Goal: Complete application form

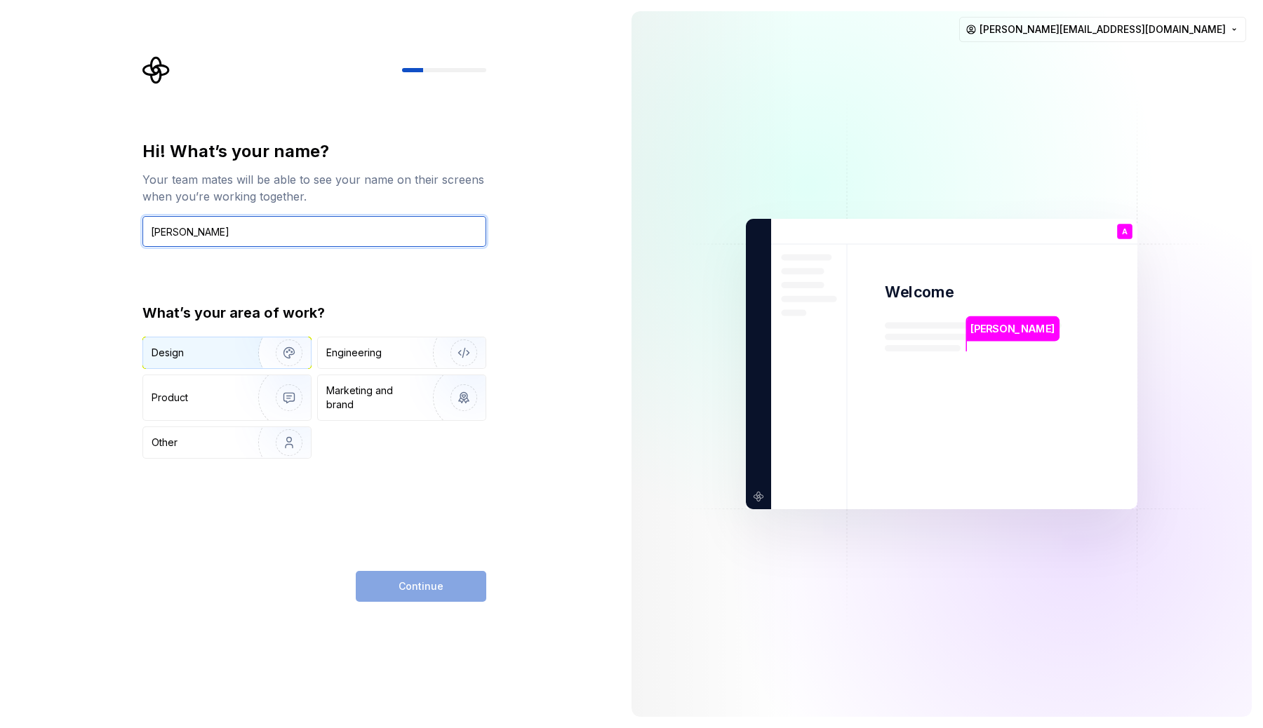
type input "[PERSON_NAME]"
click at [291, 352] on img "button" at bounding box center [280, 353] width 90 height 94
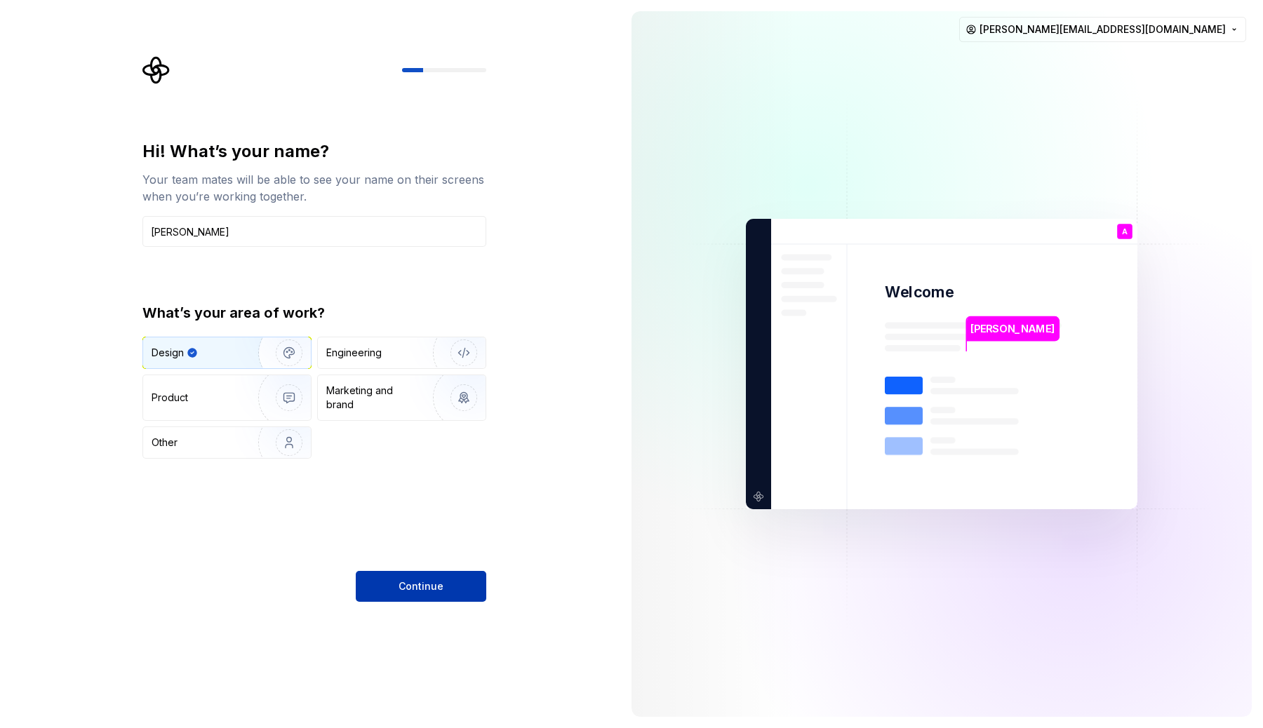
click at [421, 592] on span "Continue" at bounding box center [421, 587] width 45 height 14
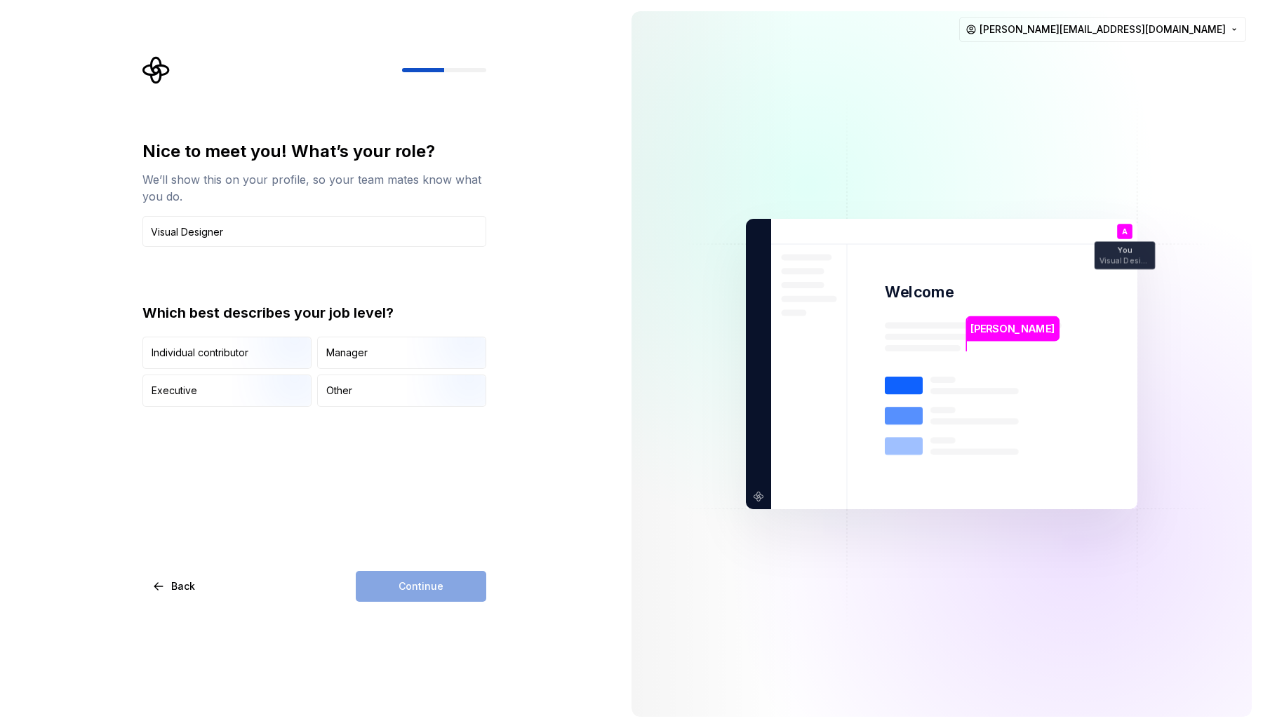
type input "Visual Designer"
click at [441, 591] on div "Continue" at bounding box center [421, 586] width 131 height 31
click at [259, 344] on img "button" at bounding box center [277, 370] width 90 height 94
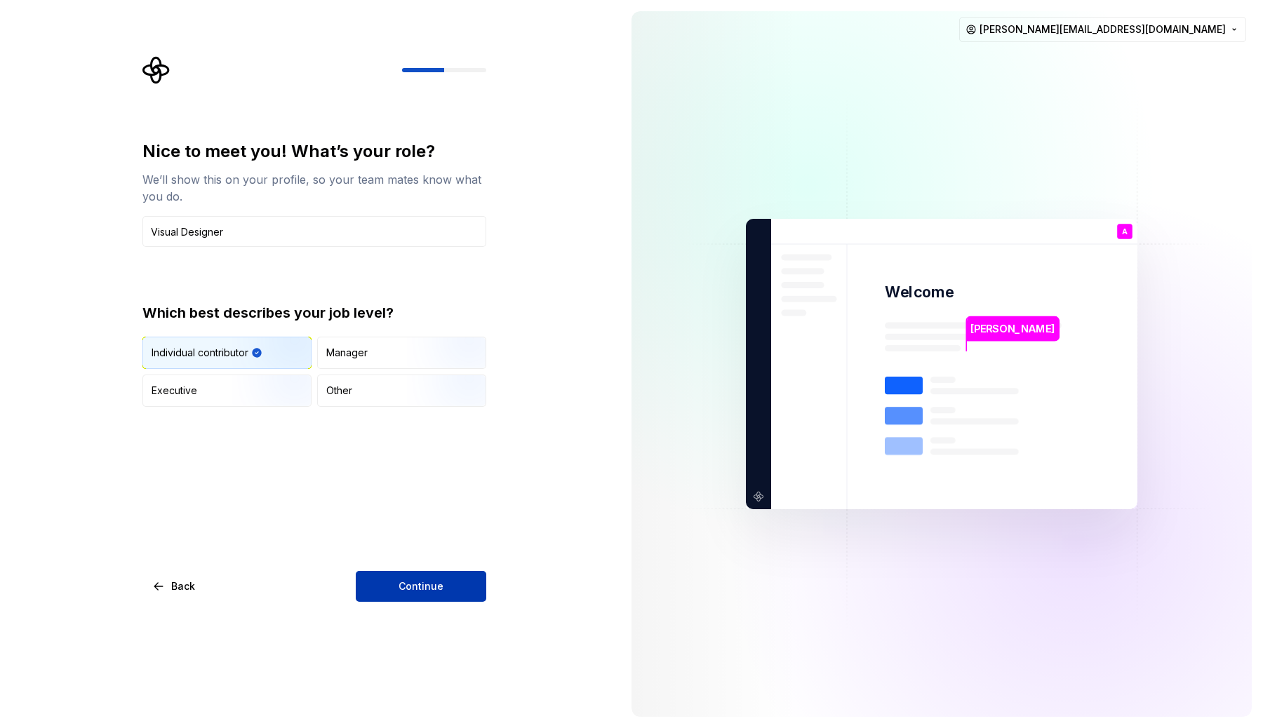
click at [404, 594] on button "Continue" at bounding box center [421, 586] width 131 height 31
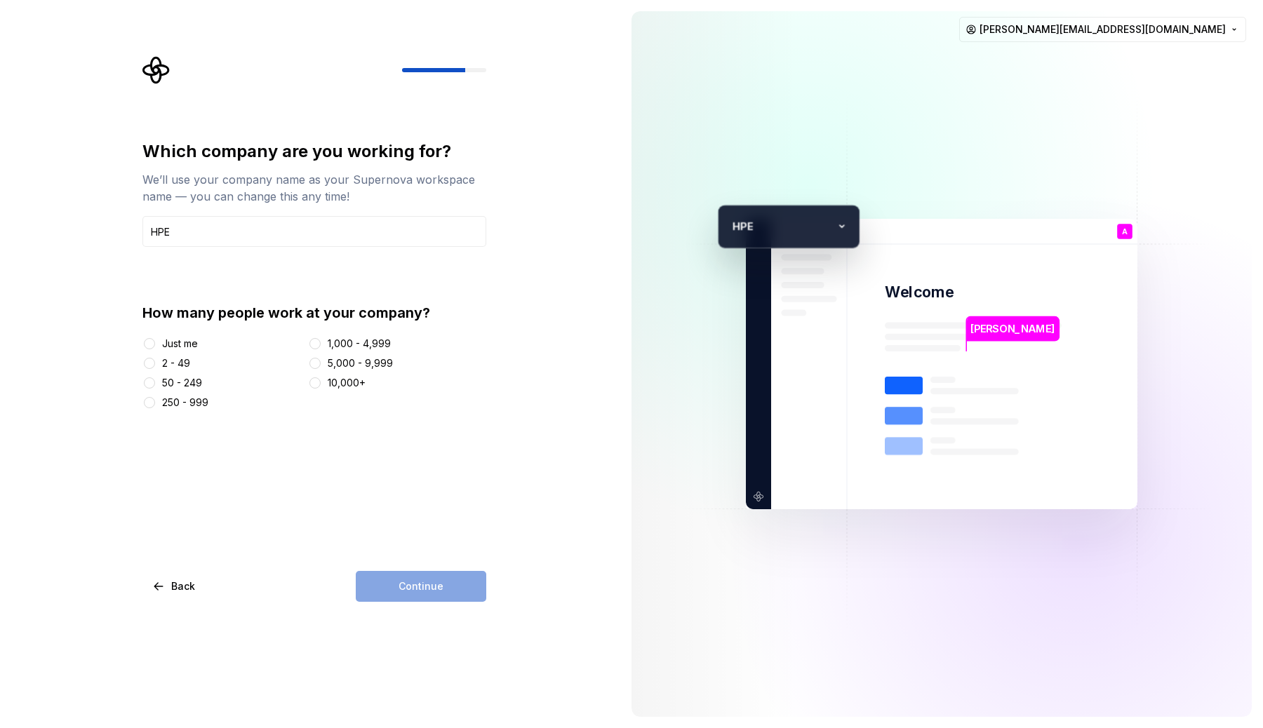
type input "HPE"
click at [318, 363] on button "5,000 - 9,999" at bounding box center [314, 363] width 11 height 11
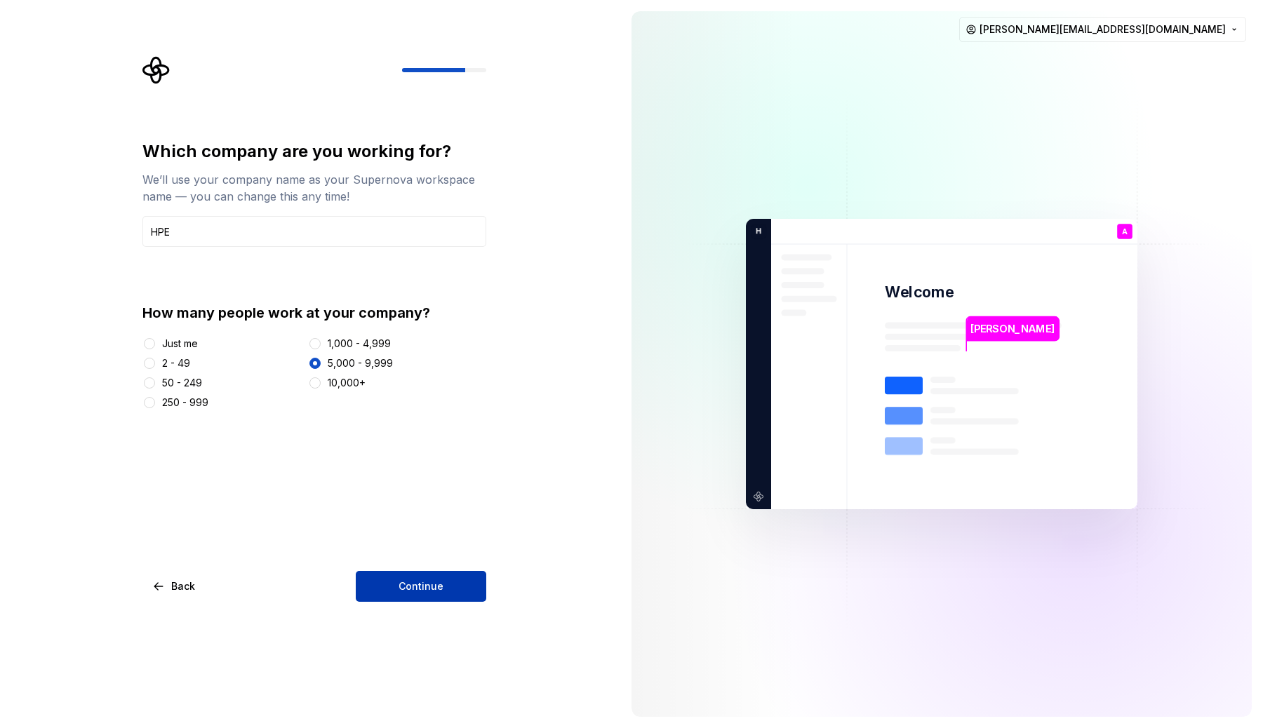
click at [402, 585] on span "Continue" at bounding box center [421, 587] width 45 height 14
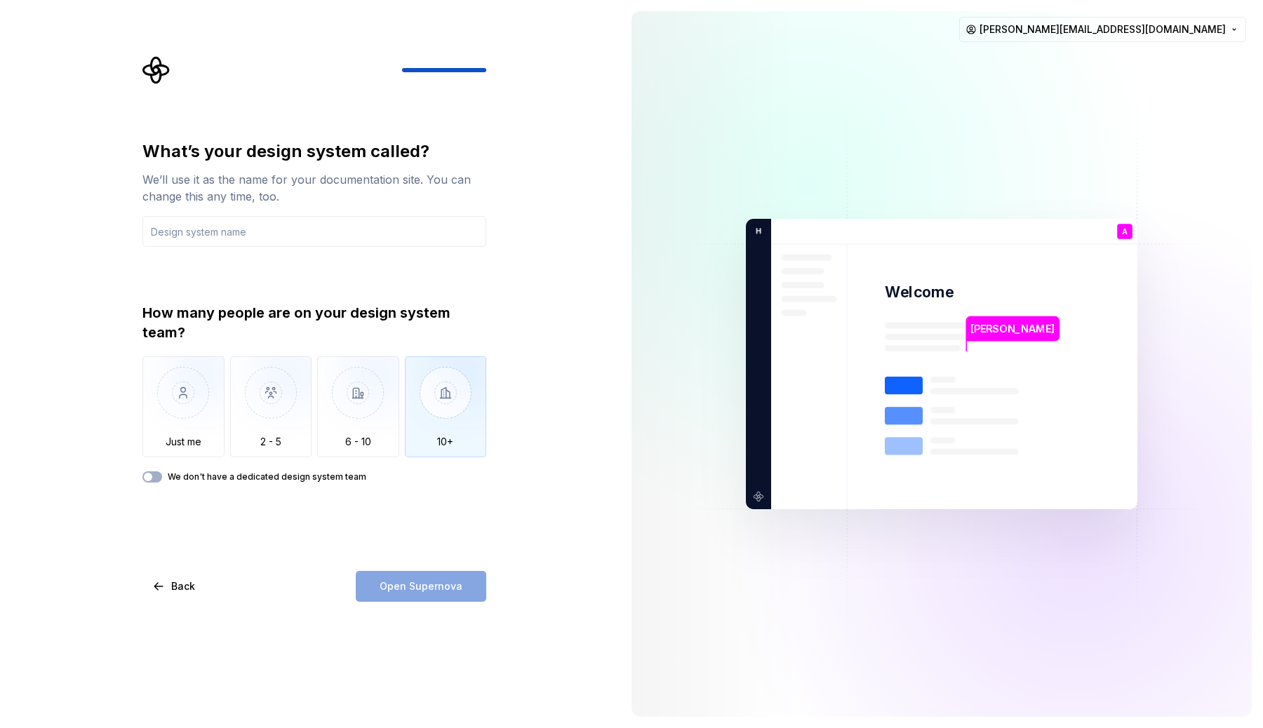
click at [458, 450] on img "button" at bounding box center [446, 403] width 82 height 94
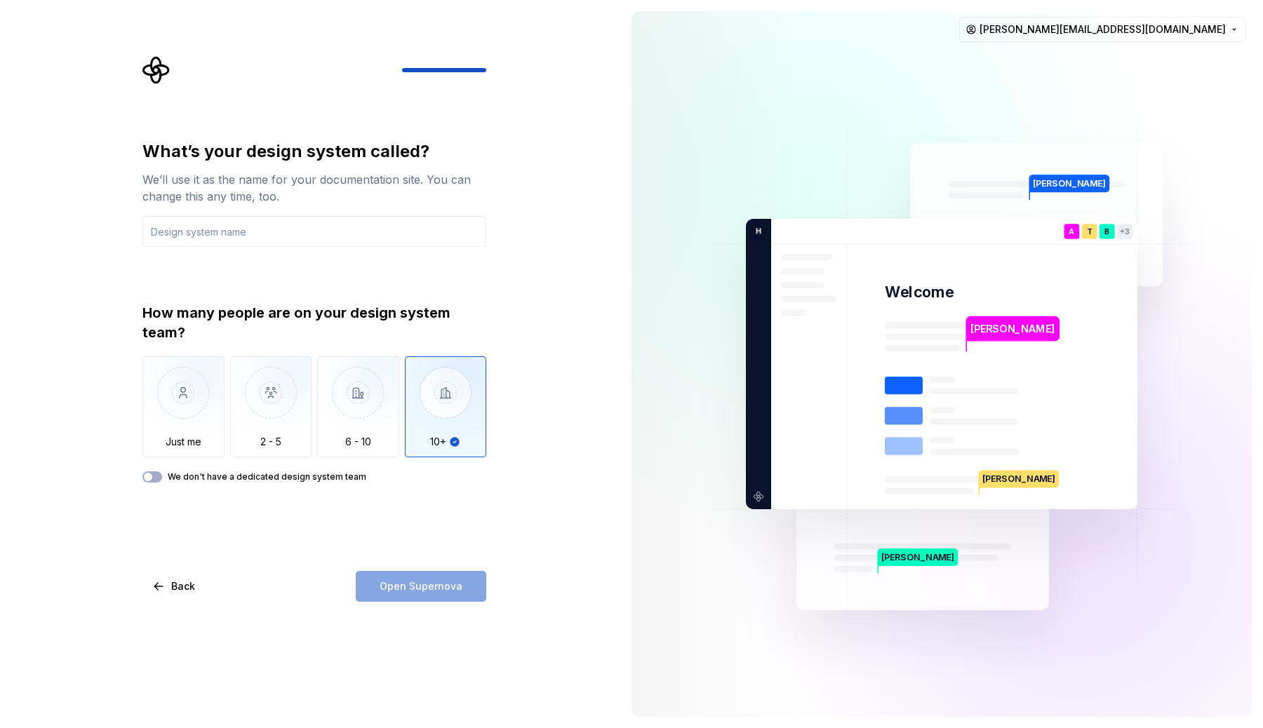
click at [443, 586] on div "Open Supernova" at bounding box center [421, 586] width 131 height 31
click at [267, 235] on input "text" at bounding box center [314, 231] width 344 height 31
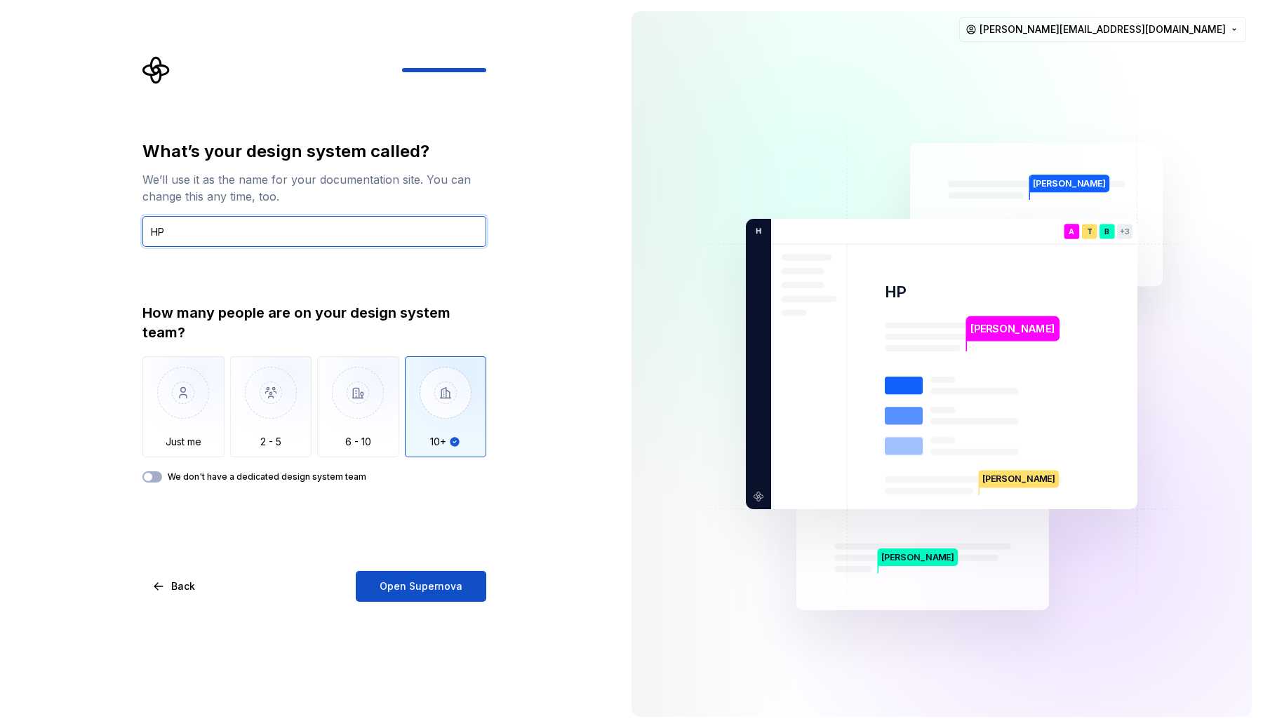
type input "H"
type input "HPE Web"
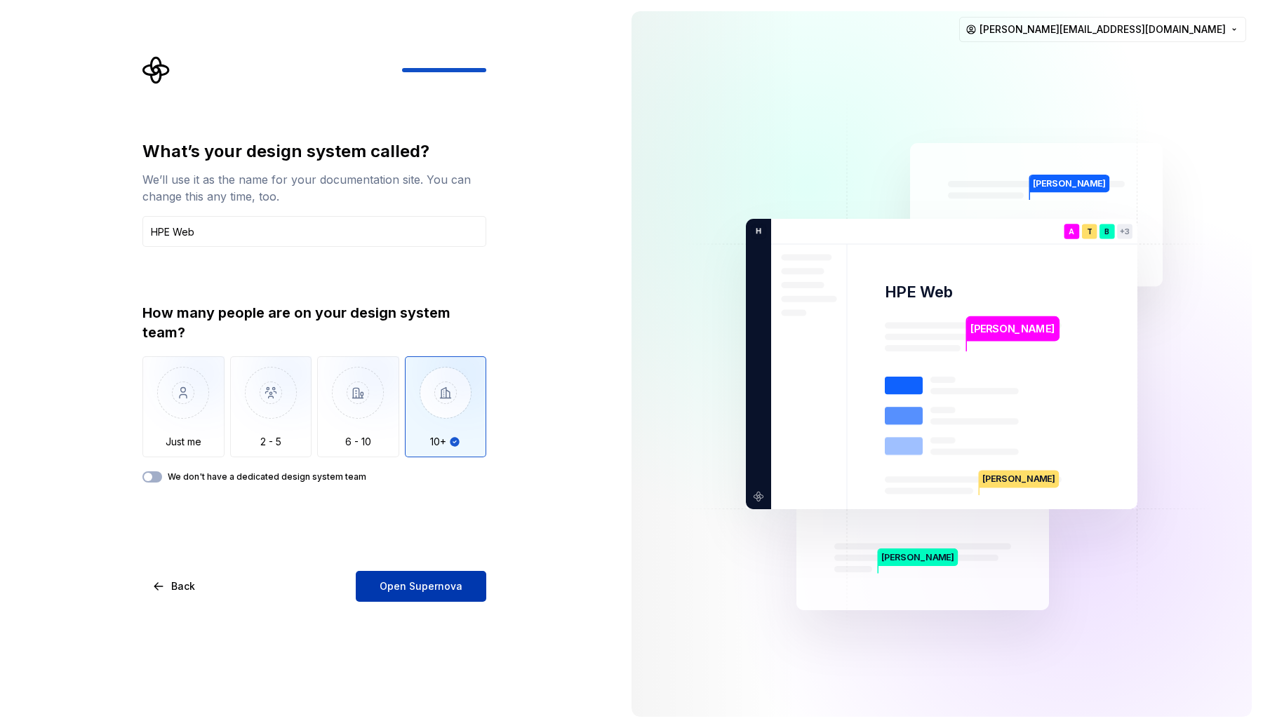
click at [442, 581] on span "Open Supernova" at bounding box center [421, 587] width 83 height 14
